Goal: Task Accomplishment & Management: Complete application form

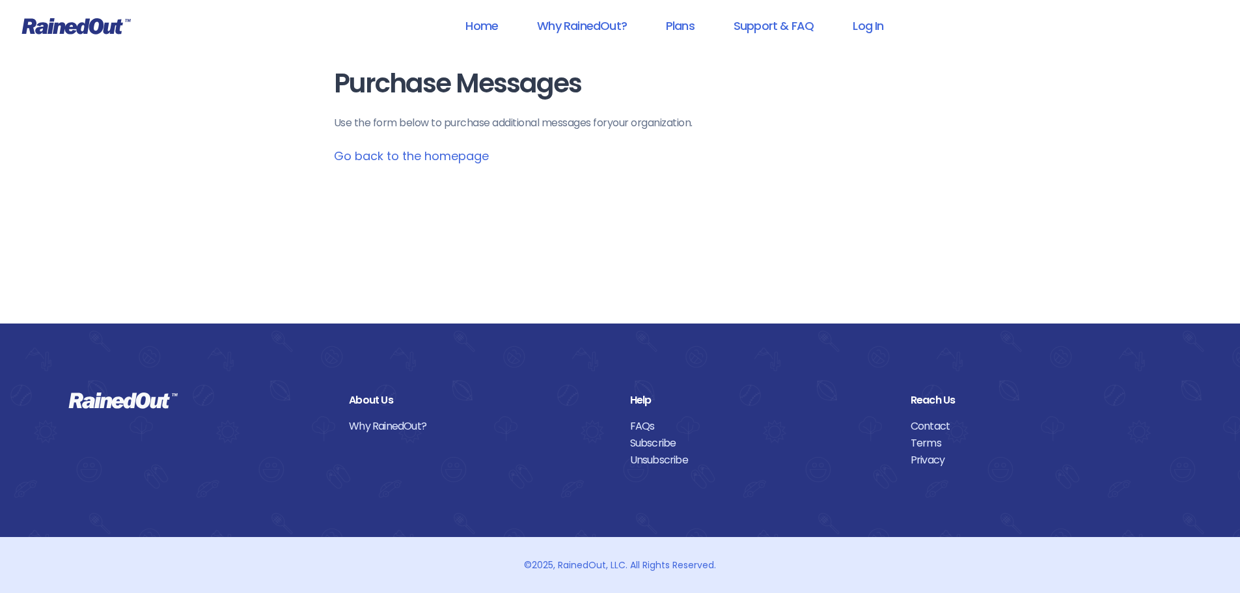
click at [452, 156] on link "Go back to the homepage" at bounding box center [411, 156] width 155 height 16
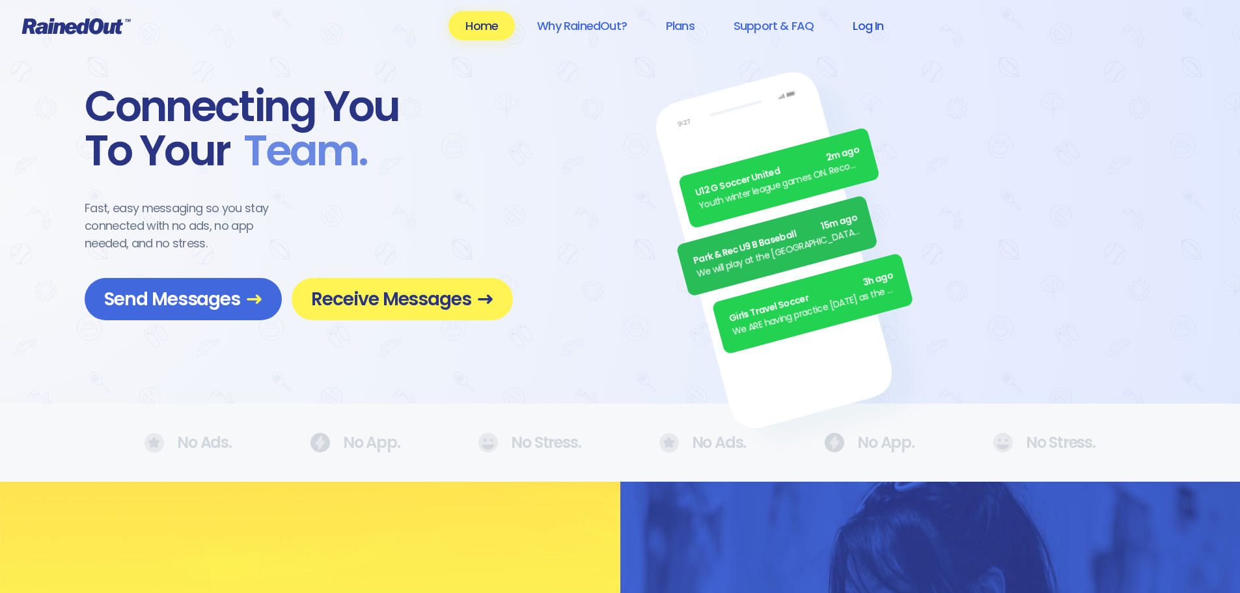
click at [870, 25] on link "Log In" at bounding box center [868, 25] width 64 height 29
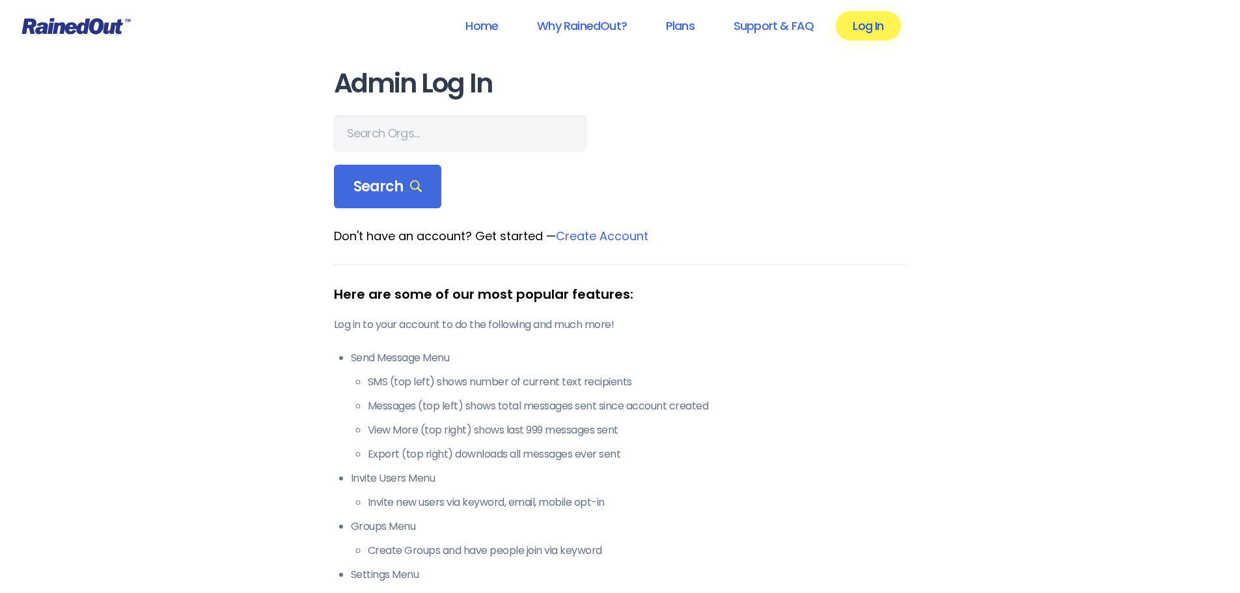
click at [870, 27] on link "Log In" at bounding box center [868, 25] width 64 height 29
click at [434, 124] on input "text" at bounding box center [460, 133] width 253 height 36
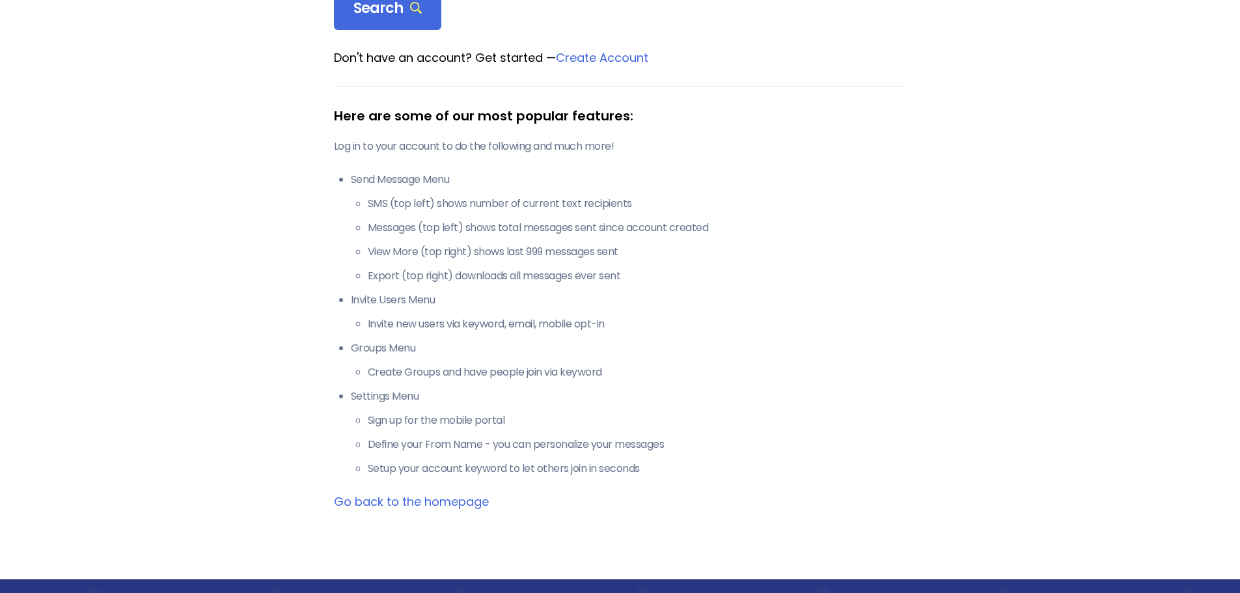
scroll to position [240, 0]
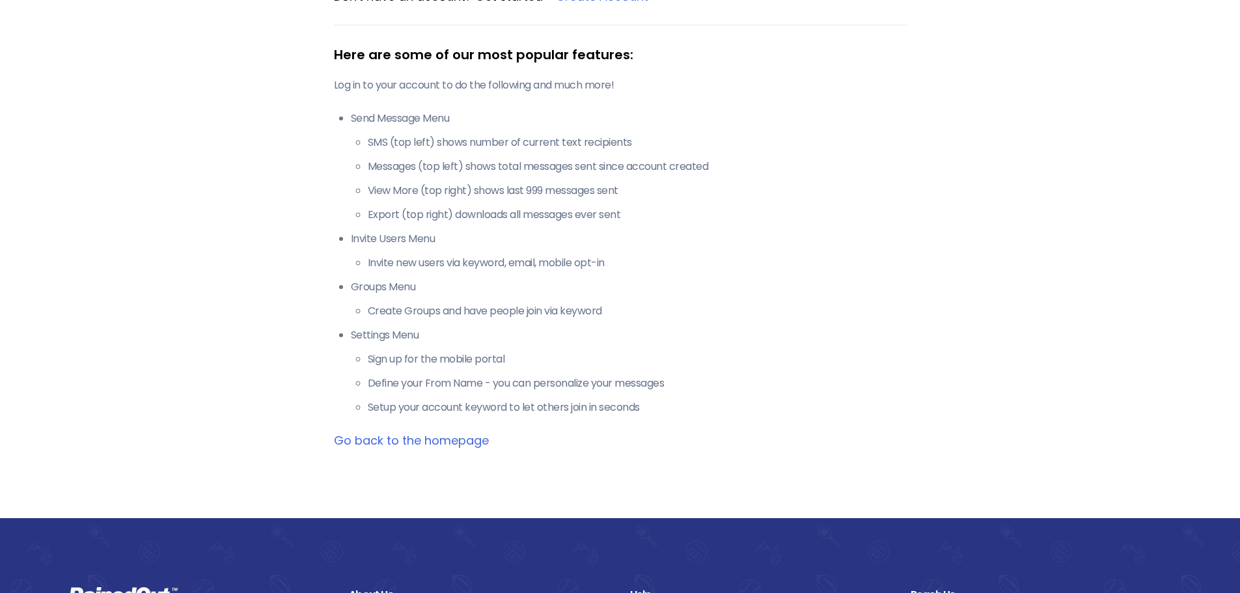
click at [477, 444] on link "Go back to the homepage" at bounding box center [411, 440] width 155 height 16
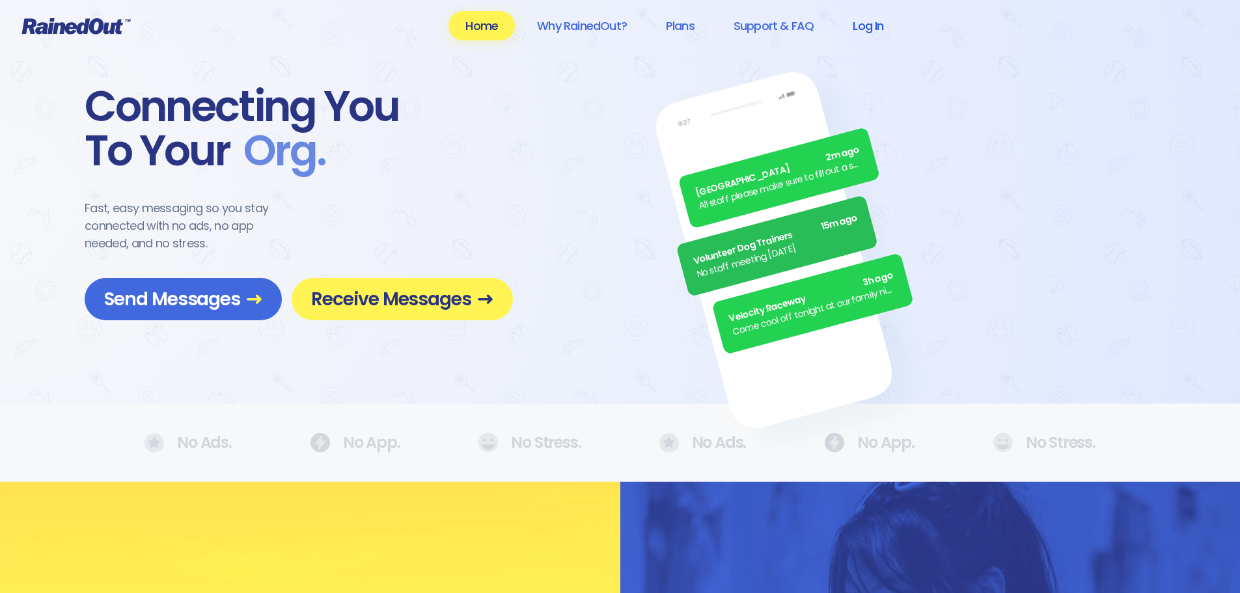
click at [865, 17] on link "Log In" at bounding box center [868, 25] width 64 height 29
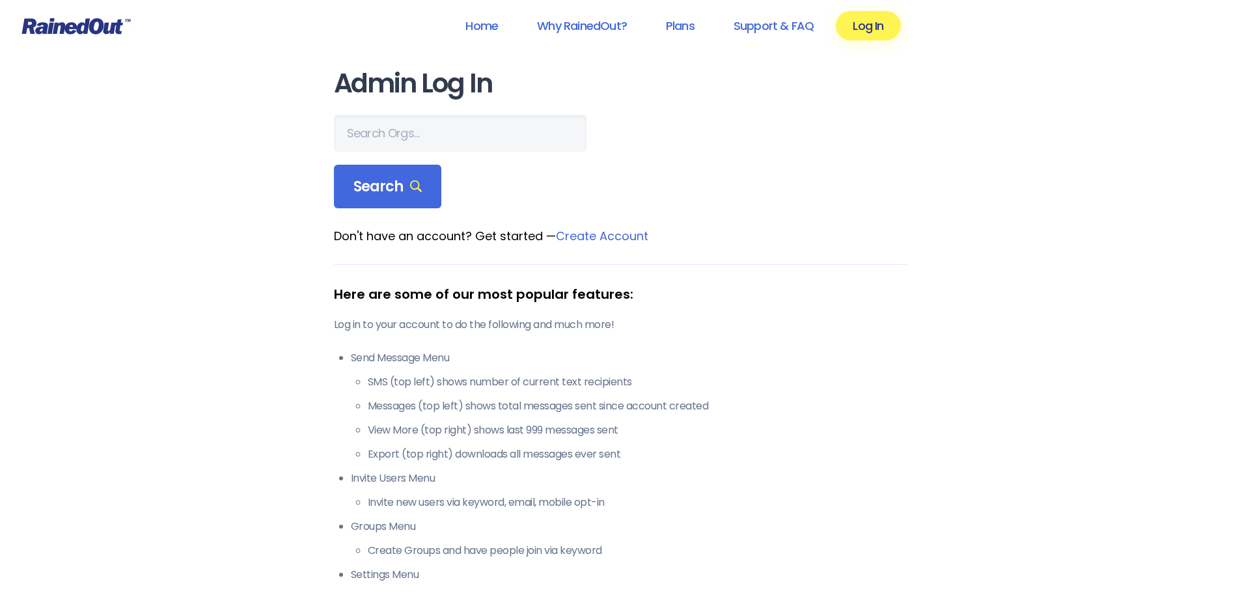
click at [604, 232] on link "Create Account" at bounding box center [602, 236] width 92 height 16
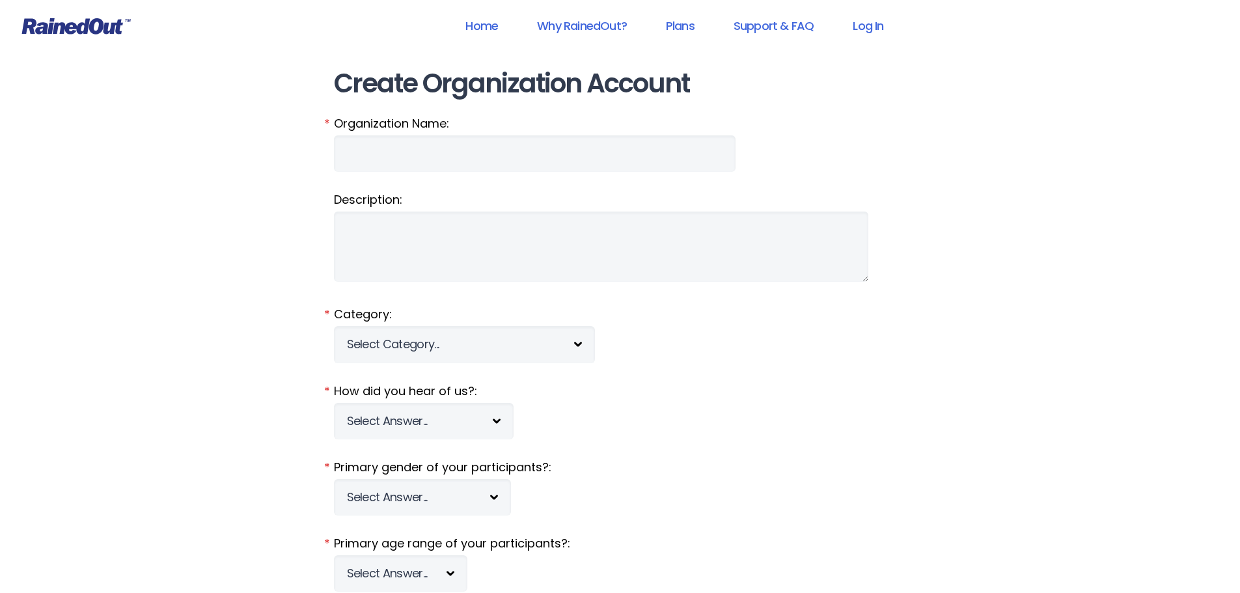
click at [87, 21] on icon at bounding box center [76, 26] width 109 height 16
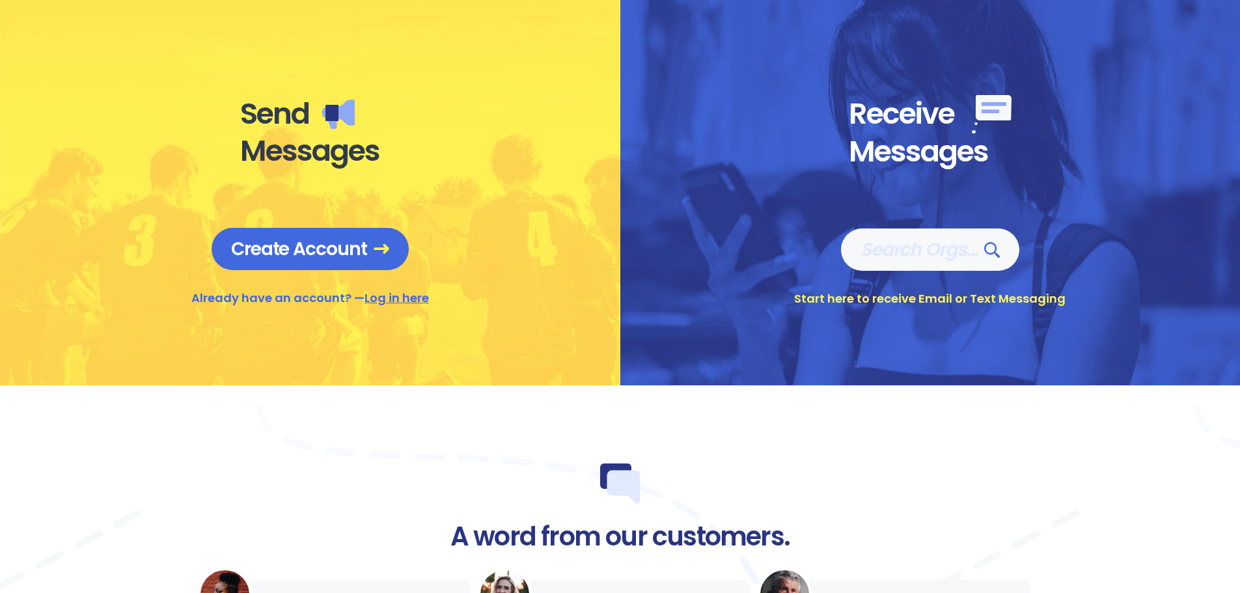
scroll to position [456, 0]
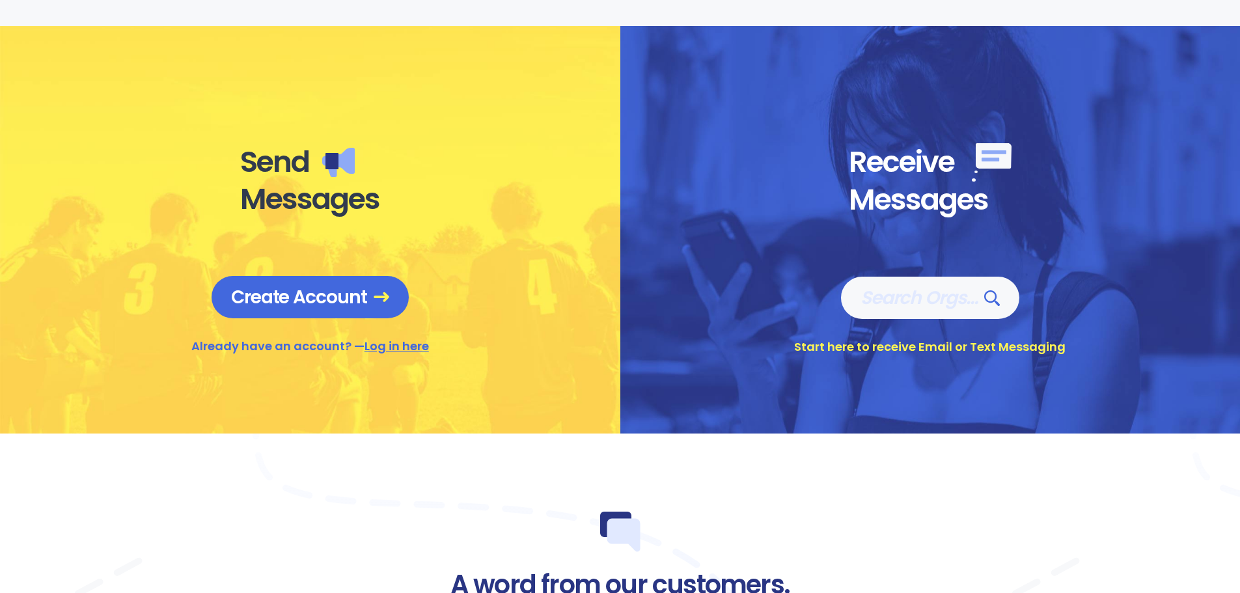
click at [405, 348] on link "Log in here" at bounding box center [397, 346] width 64 height 16
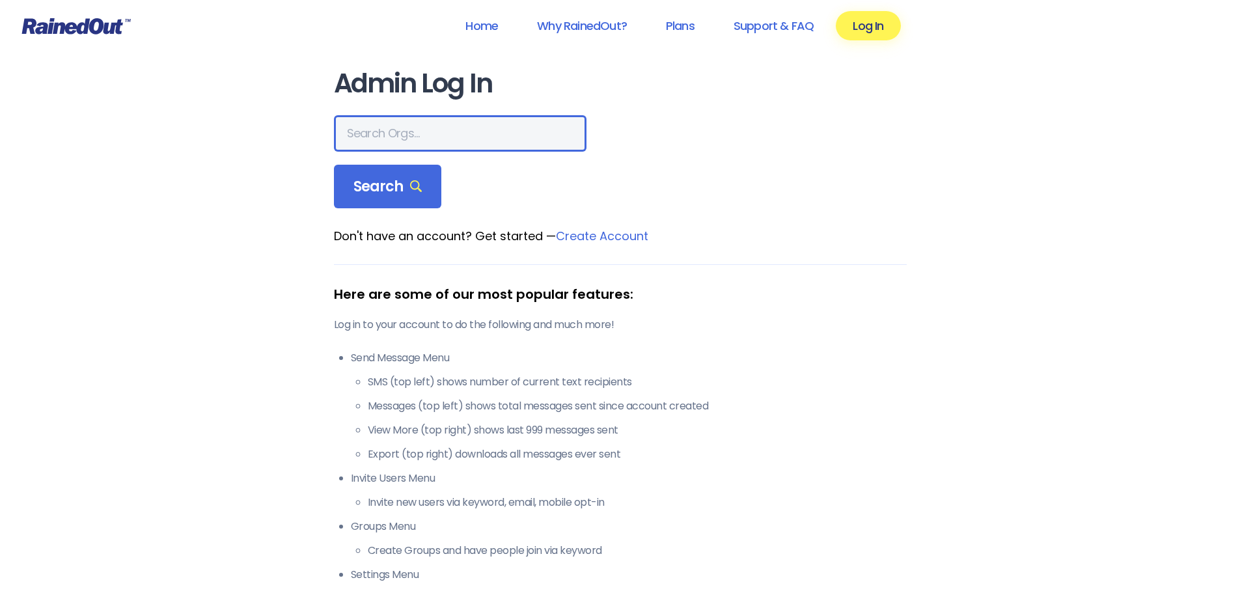
click at [432, 137] on input "text" at bounding box center [460, 133] width 253 height 36
type input "the summerville"
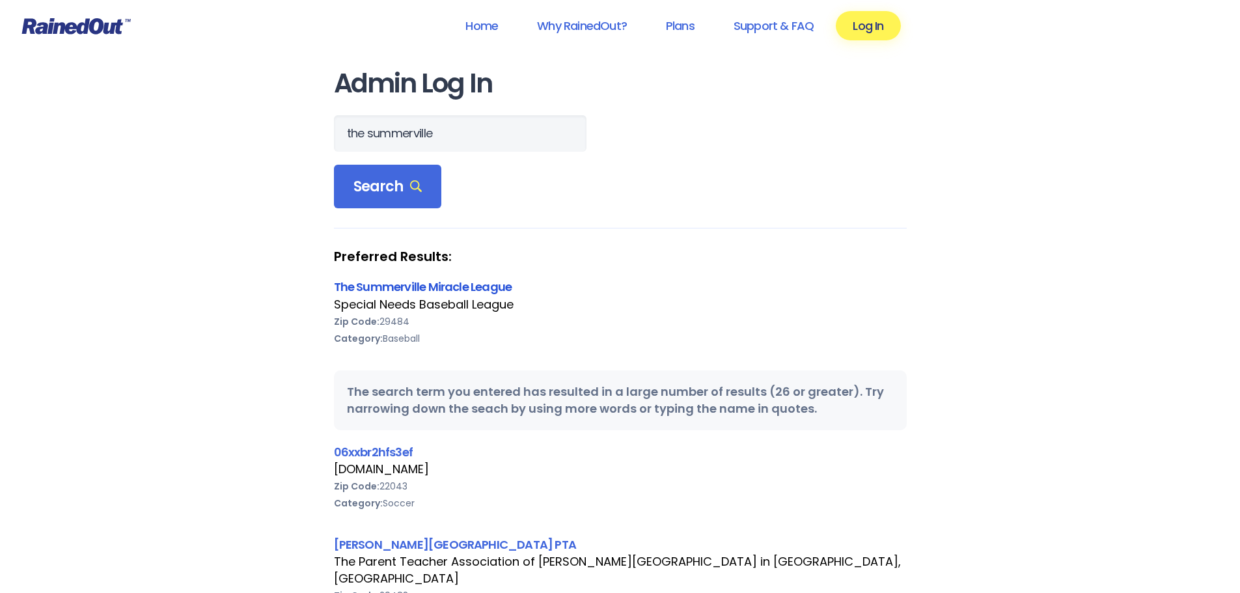
click at [475, 281] on link "The Summerville Miracle League" at bounding box center [423, 287] width 178 height 16
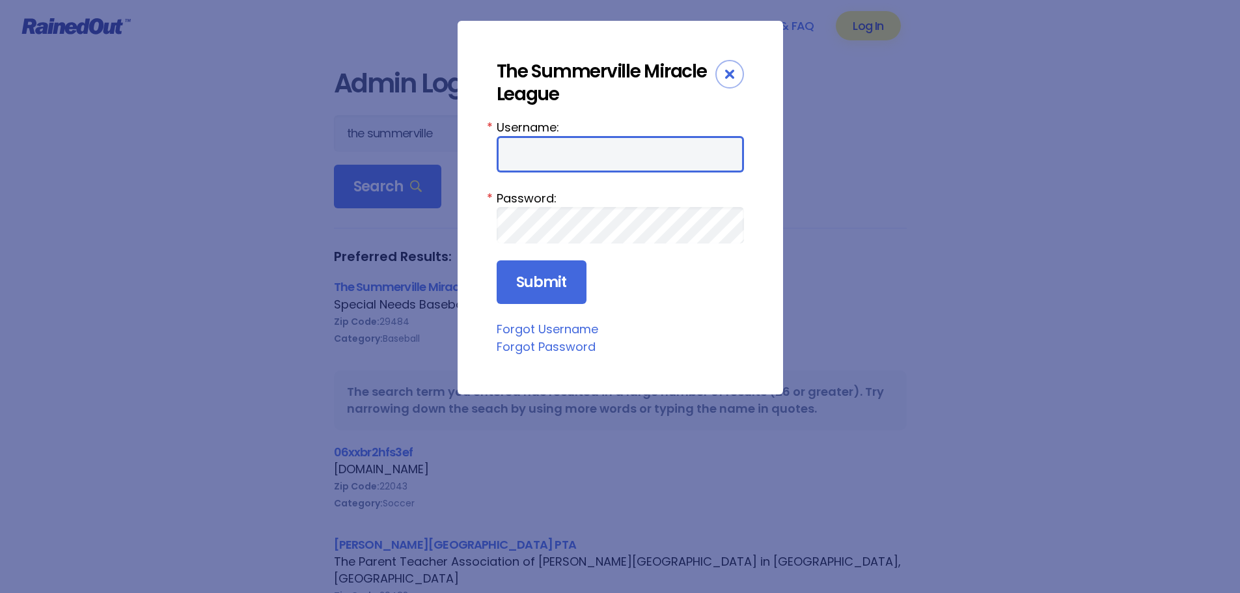
click at [592, 157] on input "Username:" at bounding box center [620, 154] width 247 height 36
click at [537, 154] on input "Username:" at bounding box center [620, 154] width 247 height 36
click at [538, 150] on input "Username:" at bounding box center [620, 154] width 247 height 36
